Goal: Communication & Community: Participate in discussion

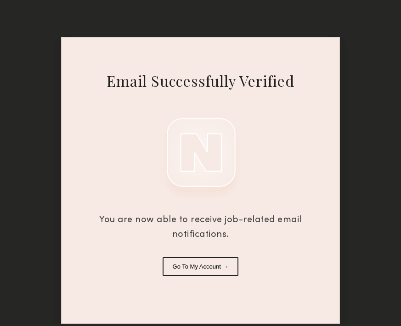
click at [222, 261] on button "Go To My Account →" at bounding box center [201, 266] width 76 height 19
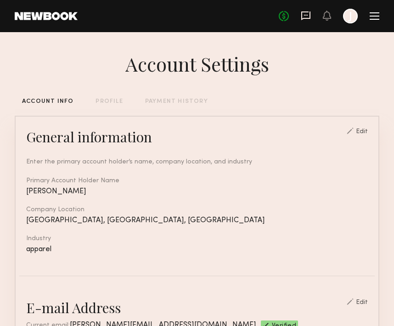
click at [308, 14] on icon at bounding box center [306, 16] width 10 height 10
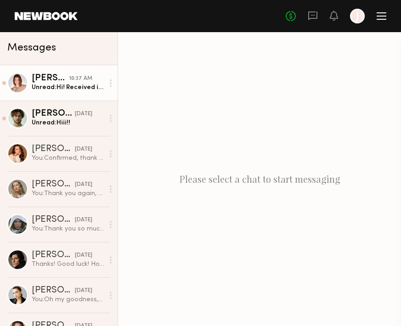
click at [68, 87] on div "Unread: Hi! Received it! Looking forward to tomorrow:)" at bounding box center [68, 87] width 72 height 9
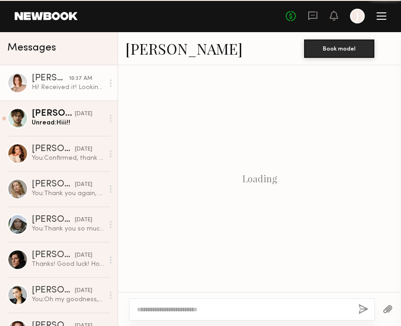
scroll to position [1039, 0]
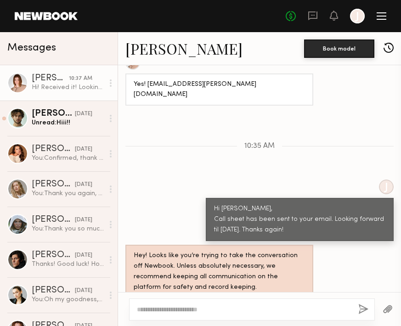
click at [142, 46] on link "[PERSON_NAME]" at bounding box center [183, 49] width 117 height 20
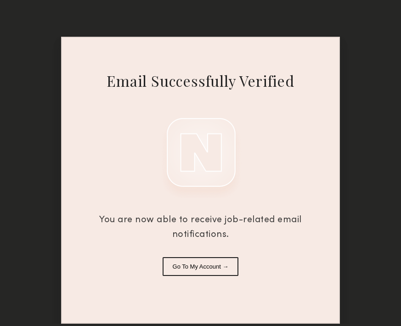
click at [212, 264] on button "Go To My Account →" at bounding box center [201, 266] width 76 height 19
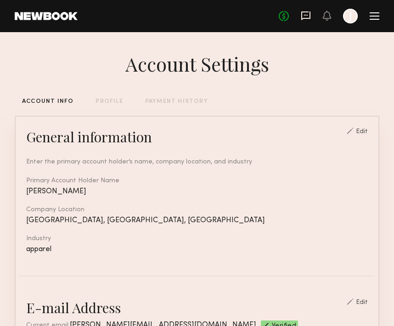
click at [307, 12] on icon at bounding box center [306, 15] width 9 height 9
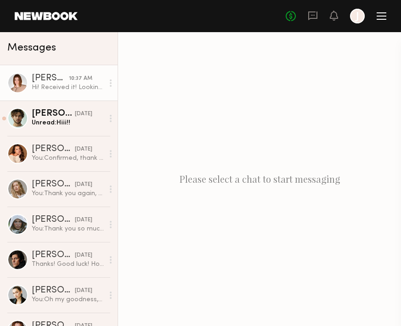
click at [18, 84] on div at bounding box center [17, 83] width 21 height 21
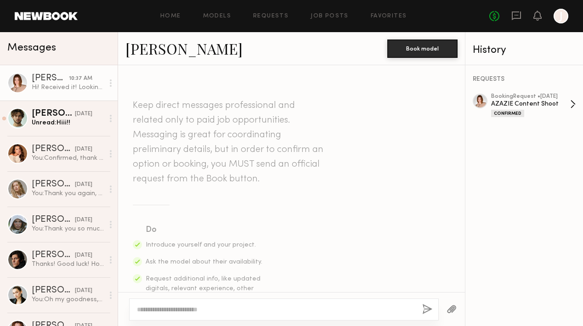
click at [401, 106] on div "AZAZIE Content Shoot" at bounding box center [530, 104] width 79 height 9
